Goal: Obtain resource: Download file/media

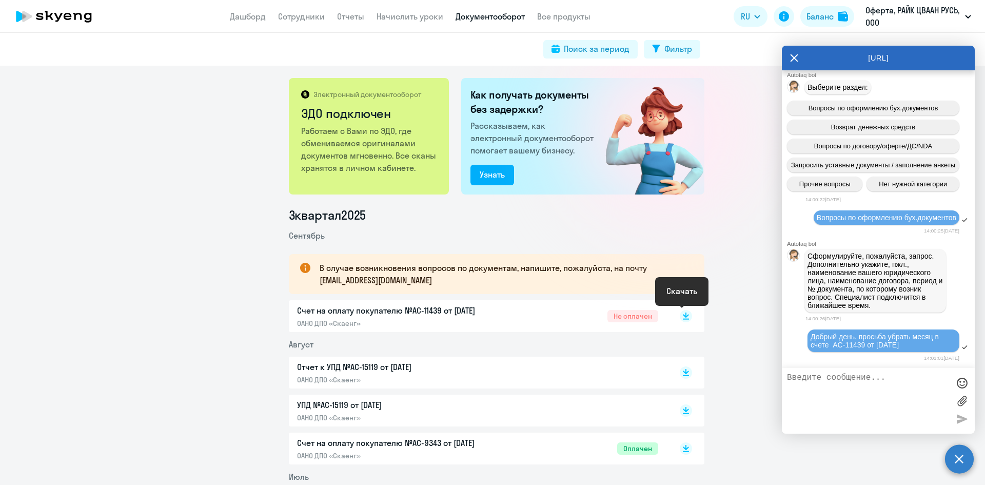
drag, startPoint x: 680, startPoint y: 316, endPoint x: 697, endPoint y: 292, distance: 29.2
click at [681, 314] on icon at bounding box center [686, 316] width 12 height 12
click at [897, 347] on span "Добрый день. просьба убрать месяц в счете AC-11439 от [DATE]" at bounding box center [876, 340] width 130 height 16
click at [873, 401] on textarea at bounding box center [868, 400] width 162 height 55
click at [966, 381] on div at bounding box center [961, 382] width 15 height 15
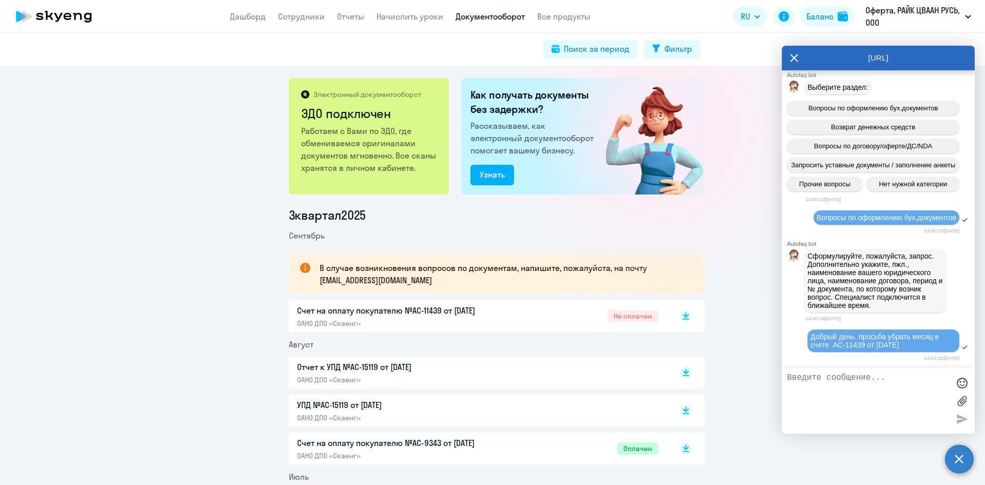
click at [912, 420] on textarea at bounding box center [868, 400] width 162 height 55
click at [962, 384] on div at bounding box center [961, 382] width 15 height 15
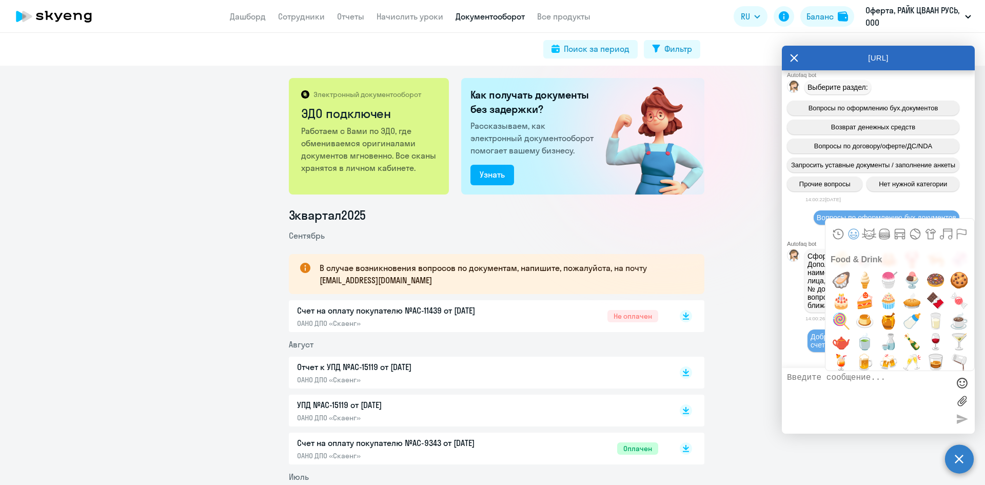
scroll to position [243, 0]
